Goal: Transaction & Acquisition: Purchase product/service

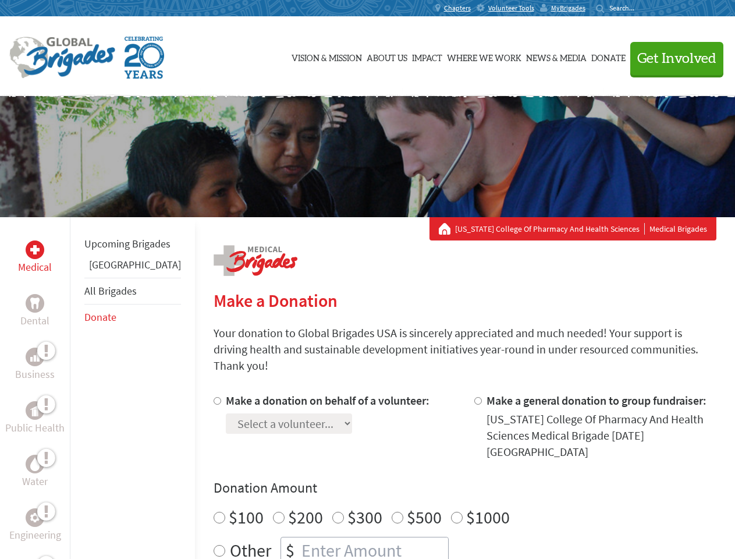
click at [643, 8] on div "Search for:" at bounding box center [619, 7] width 47 height 9
click at [672, 58] on span "Get Involved" at bounding box center [676, 59] width 79 height 14
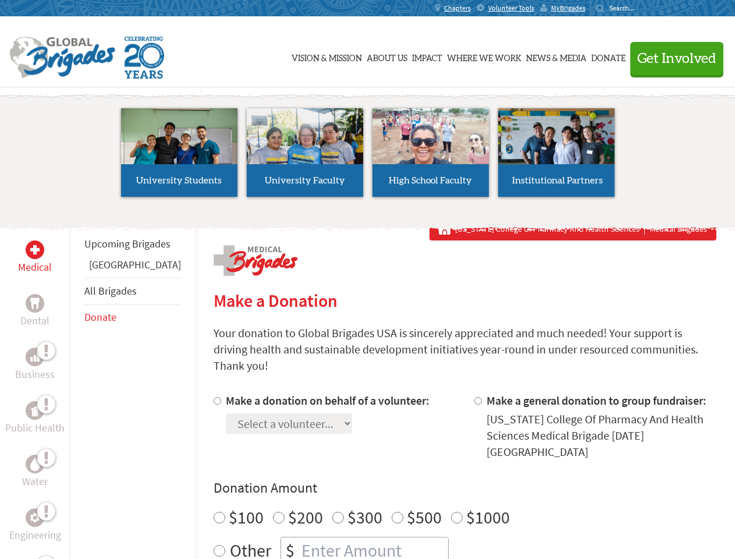
click at [368, 157] on li "High School Faculty" at bounding box center [431, 152] width 126 height 107
click at [77, 388] on div "Upcoming Brigades Panama All Brigades Donate" at bounding box center [132, 496] width 125 height 559
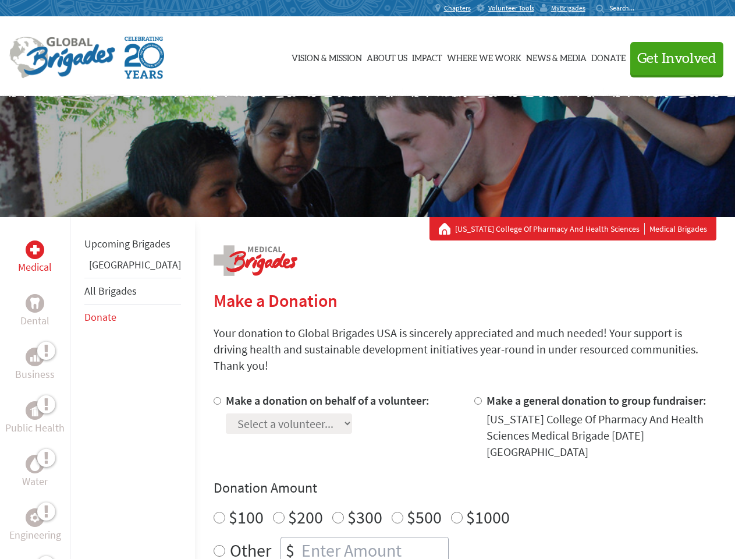
click at [445, 478] on div "Donation Amount $100 $200 $300 $500 $1000 Other $" at bounding box center [465, 520] width 503 height 85
click at [214, 397] on input "Make a donation on behalf of a volunteer:" at bounding box center [218, 401] width 8 height 8
radio input "true"
click at [474, 397] on input "Make a general donation to group fundraiser:" at bounding box center [478, 401] width 8 height 8
radio input "true"
